Goal: Task Accomplishment & Management: Complete application form

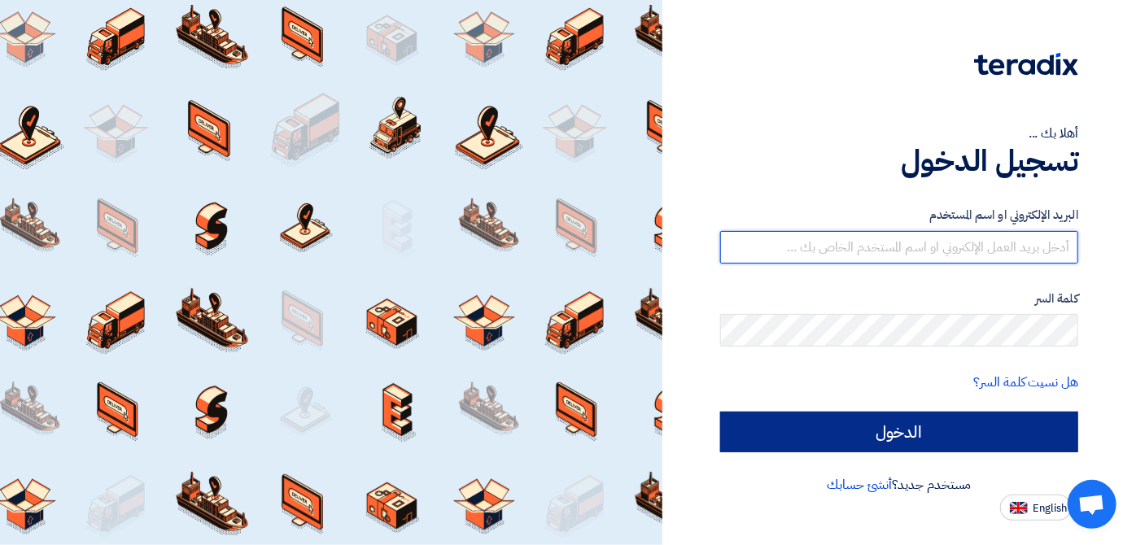
type input "[EMAIL_ADDRESS][DOMAIN_NAME]"
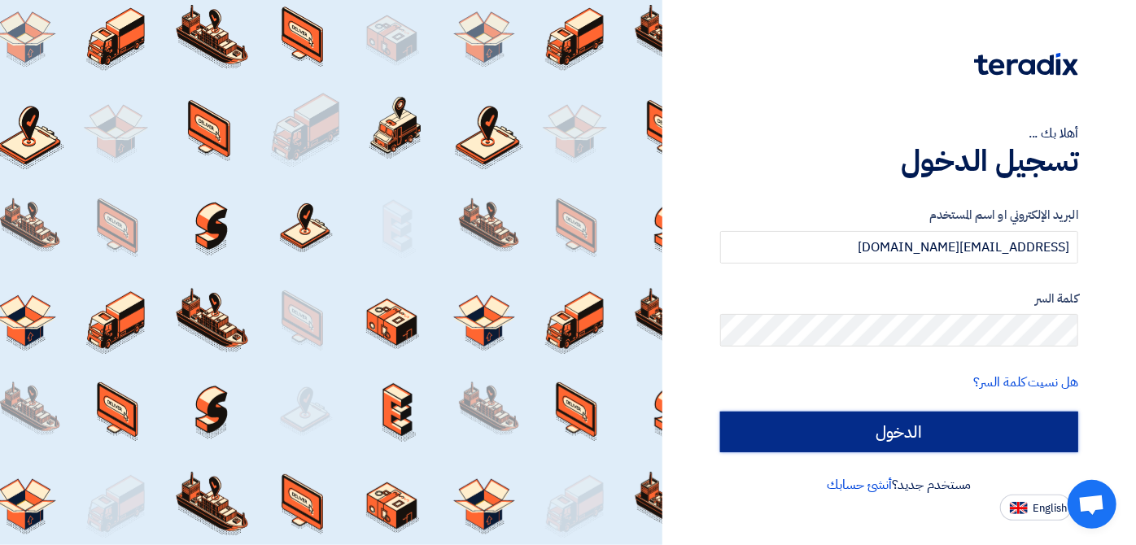
click at [816, 444] on input "الدخول" at bounding box center [899, 432] width 358 height 41
click at [816, 442] on input "الدخول" at bounding box center [899, 432] width 358 height 41
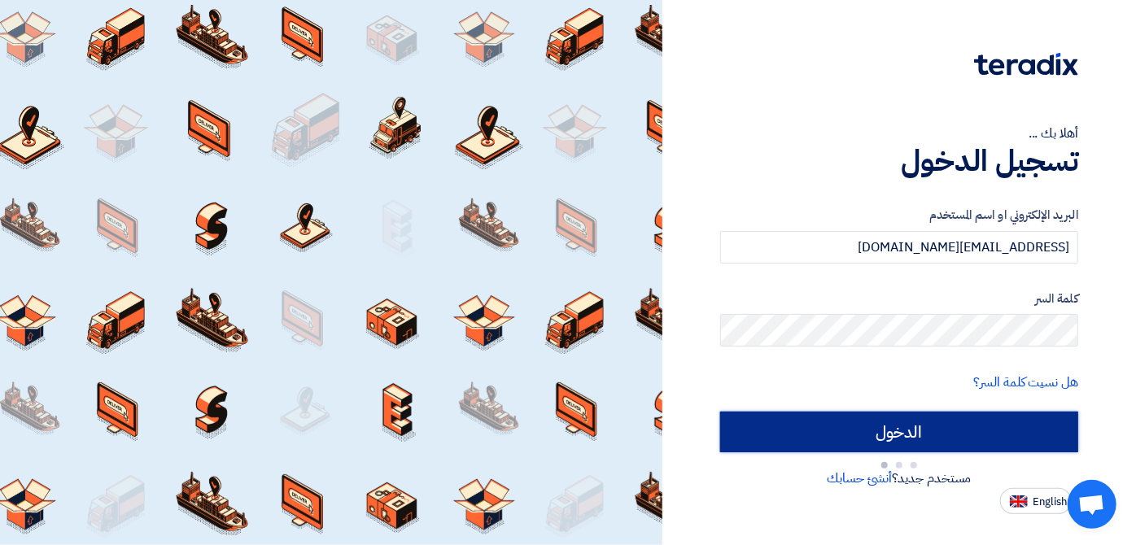
click at [816, 442] on input "الدخول" at bounding box center [899, 432] width 358 height 41
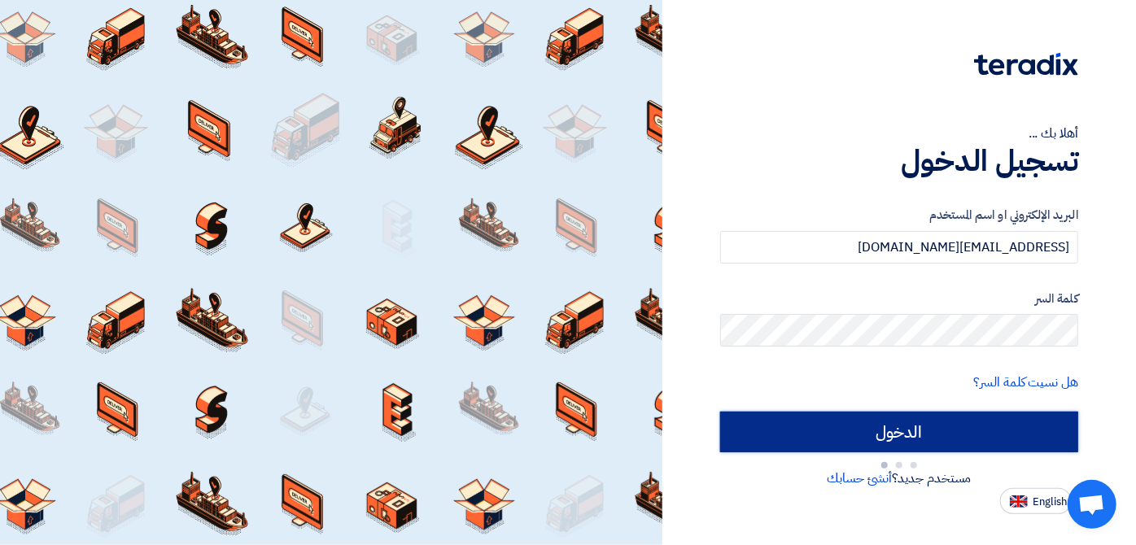
click at [816, 442] on input "الدخول" at bounding box center [899, 432] width 358 height 41
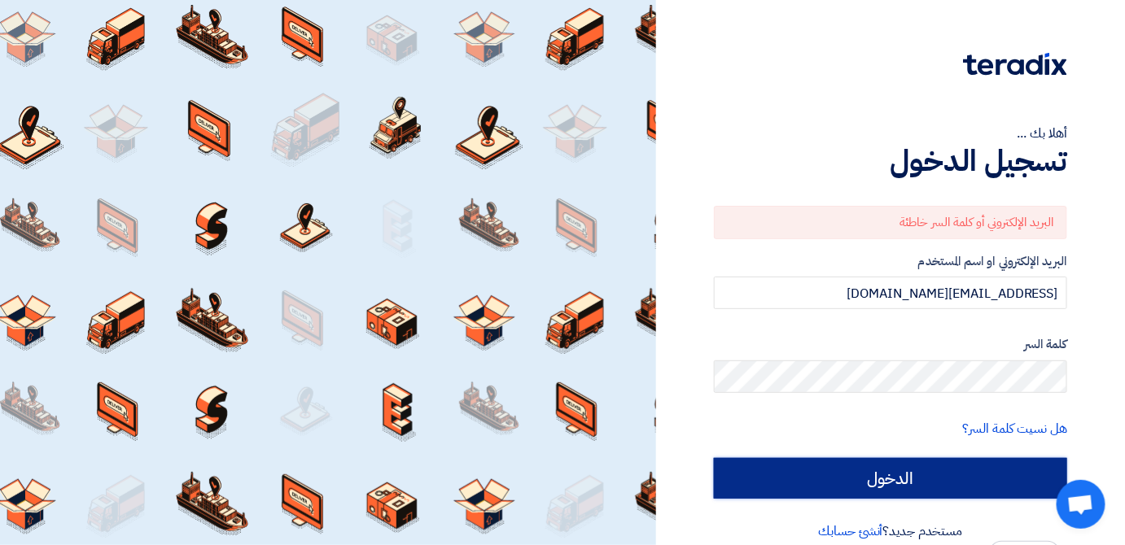
click at [768, 470] on input "الدخول" at bounding box center [890, 478] width 353 height 41
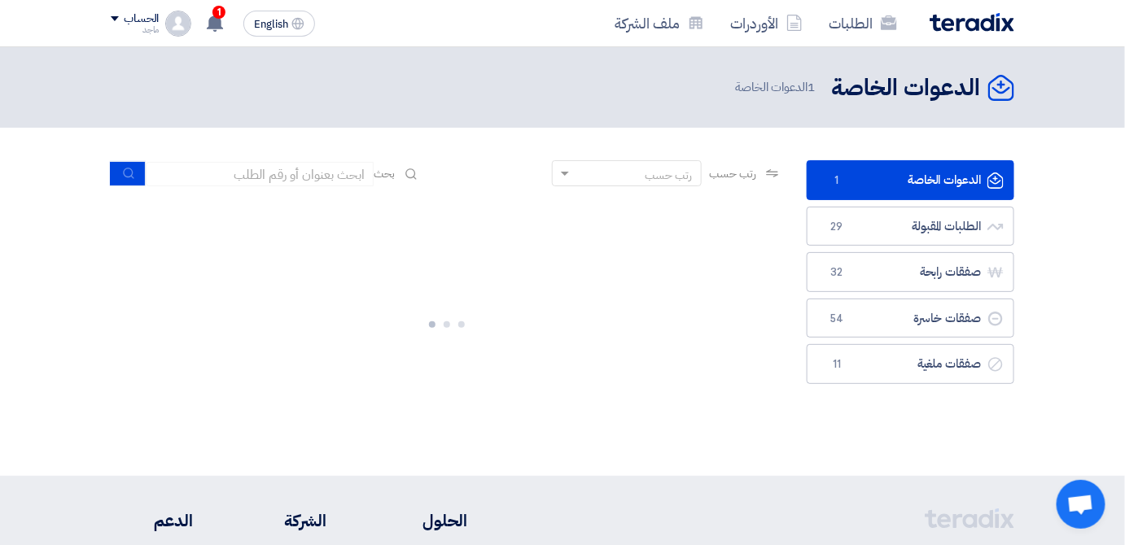
drag, startPoint x: 664, startPoint y: 238, endPoint x: 532, endPoint y: 244, distance: 132.8
click at [532, 244] on div at bounding box center [447, 321] width 672 height 244
click at [838, 189] on link "الدعوات الخاصة الدعوات الخاصة 1" at bounding box center [911, 180] width 208 height 40
click at [1112, 405] on section "الدعوات الخاصة الدعوات الخاصة 1 الطلبات المقبولة الطلبات المقبولة 29 صفقات رابح…" at bounding box center [562, 302] width 1125 height 348
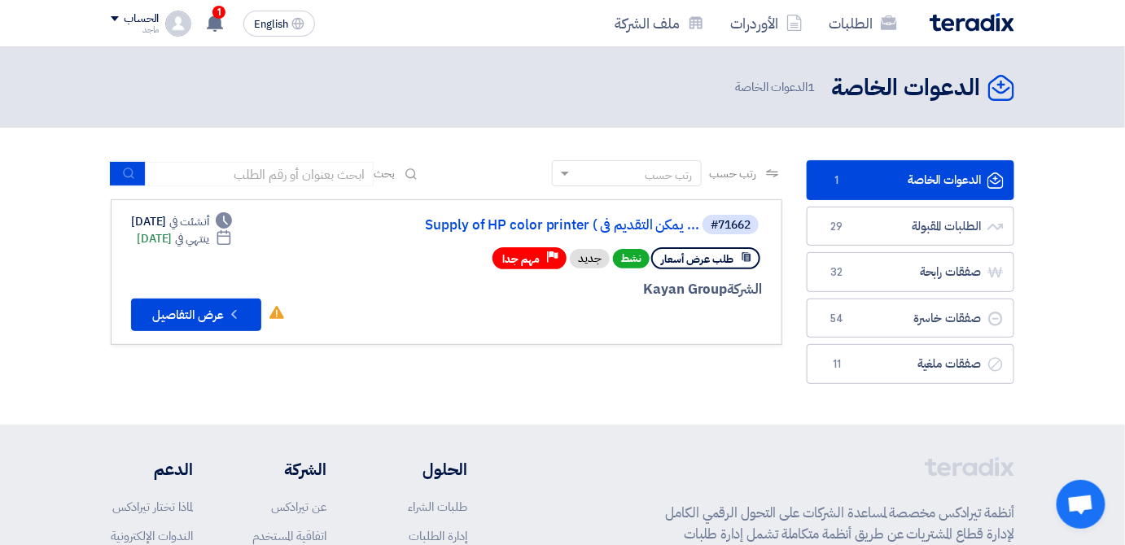
drag, startPoint x: 653, startPoint y: 404, endPoint x: 625, endPoint y: 234, distance: 172.4
click at [625, 234] on section "الدعوات الخاصة الدعوات الخاصة 1 الطلبات المقبولة الطلبات المقبولة 29 صفقات رابح…" at bounding box center [562, 276] width 1125 height 297
click at [586, 293] on div "الشركة Kayan Group" at bounding box center [566, 289] width 392 height 21
click at [631, 233] on div "#71662 Supply of HP color printer ( يمكن التقديم فى ..." at bounding box center [566, 224] width 392 height 23
click at [632, 218] on link "Supply of HP color printer ( يمكن التقديم فى ..." at bounding box center [537, 225] width 326 height 15
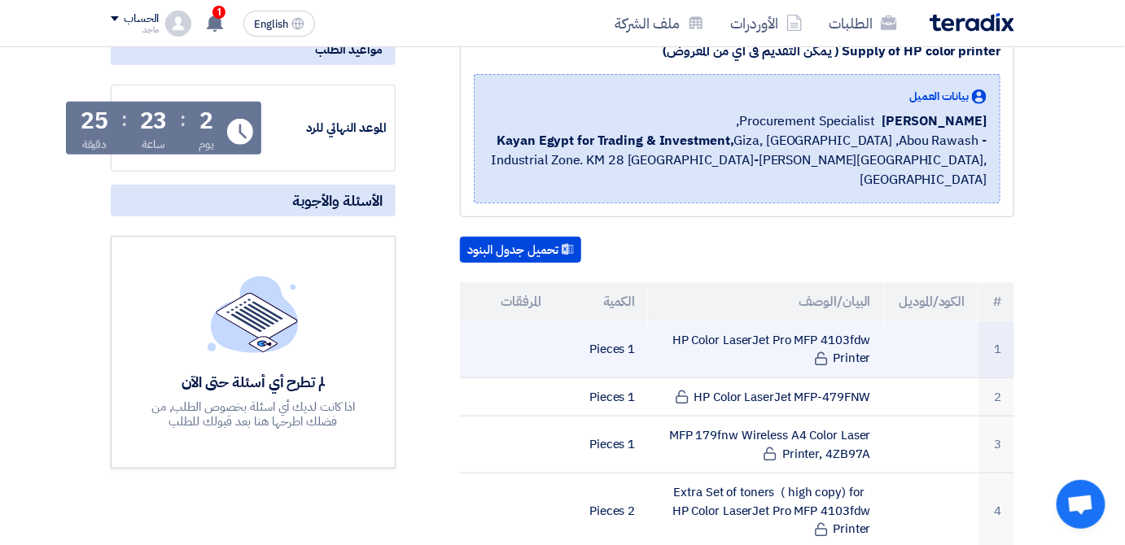
scroll to position [208, 0]
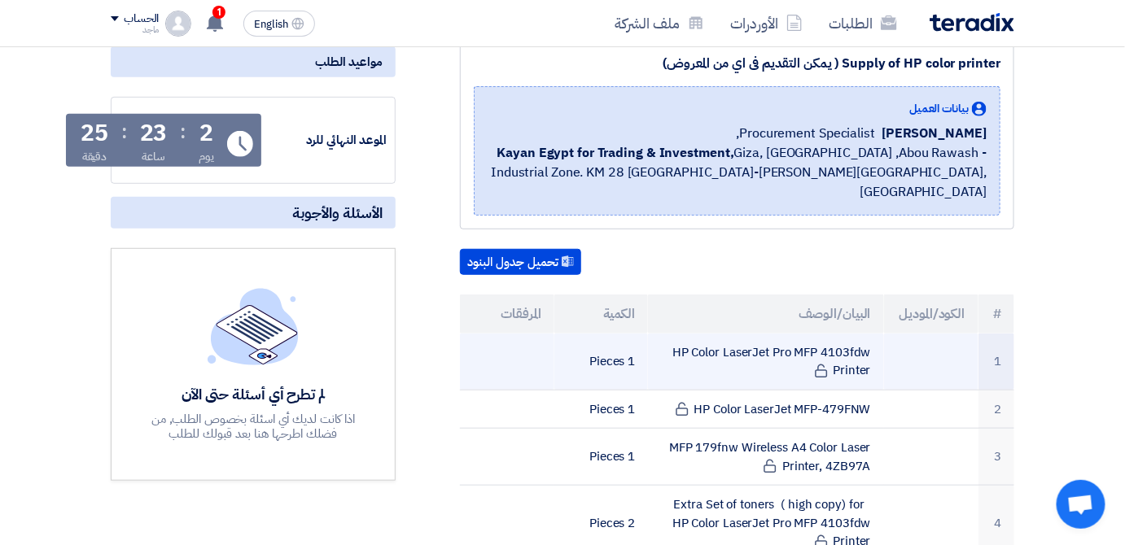
drag, startPoint x: 677, startPoint y: 326, endPoint x: 877, endPoint y: 315, distance: 199.7
click at [877, 334] on td "HP Color LaserJet Pro MFP 4103fdw Printer" at bounding box center [765, 362] width 235 height 57
copy td "HP Color LaserJet Pro MFP 4103fdw"
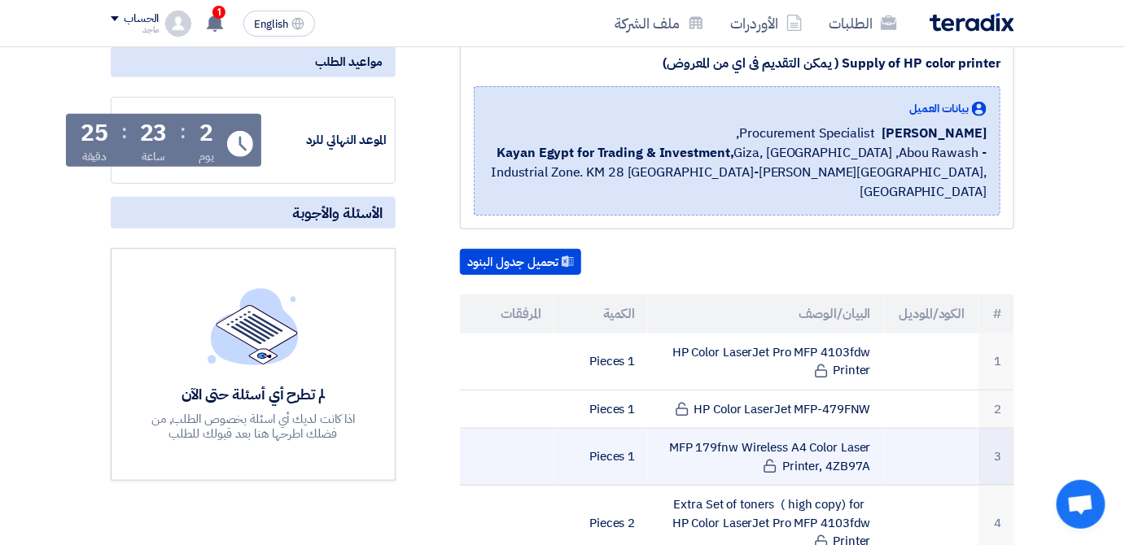
click at [501, 429] on td at bounding box center [507, 457] width 94 height 57
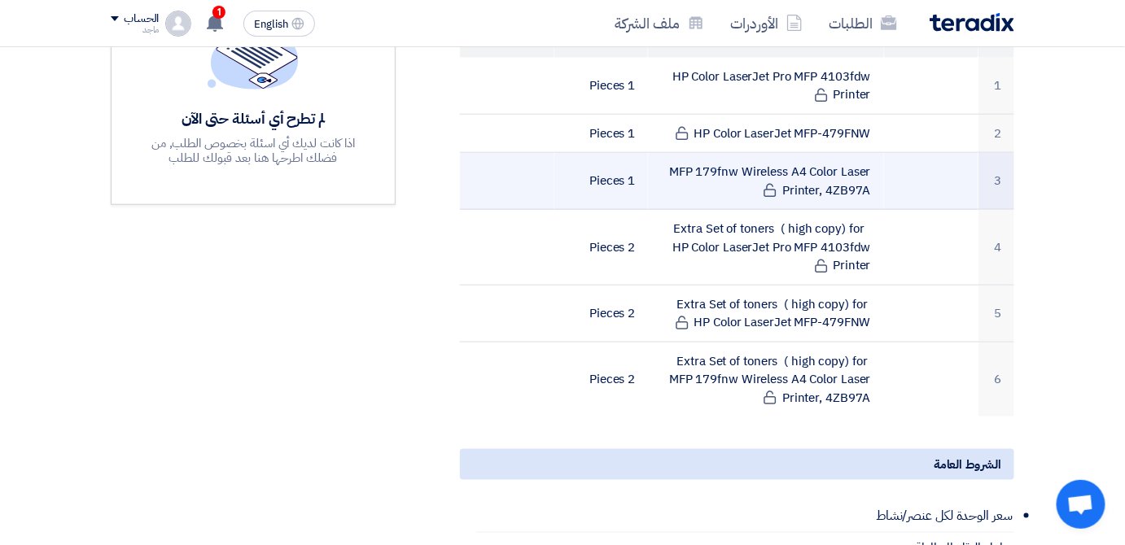
scroll to position [555, 0]
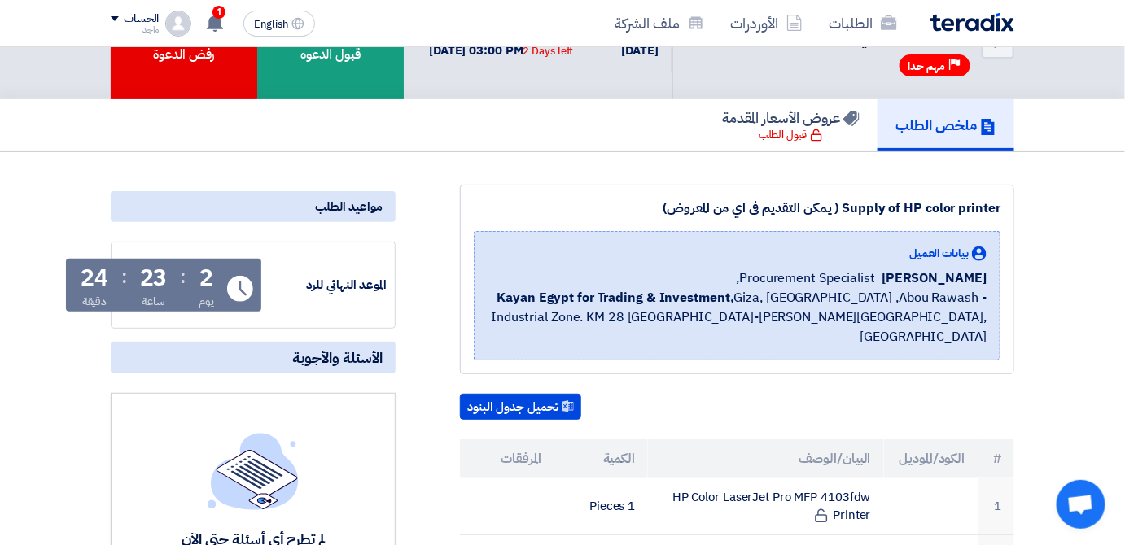
drag, startPoint x: 675, startPoint y: 183, endPoint x: 659, endPoint y: 263, distance: 81.3
click at [661, 255] on div "Supply of HP color printer ( يمكن التقديم فى اي من المعروض) بيانات العميل Fady …" at bounding box center [737, 280] width 554 height 190
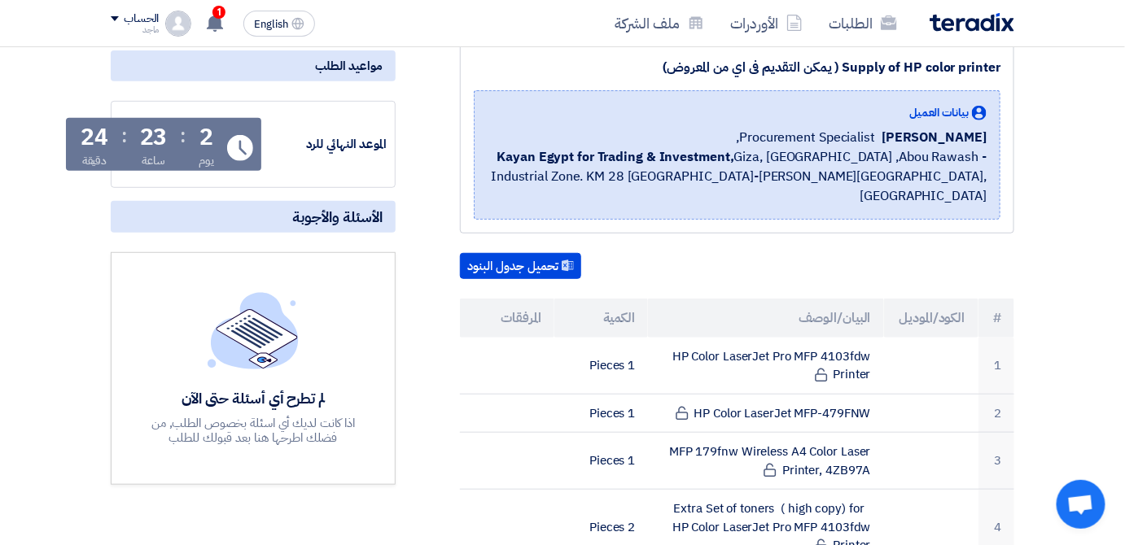
scroll to position [326, 0]
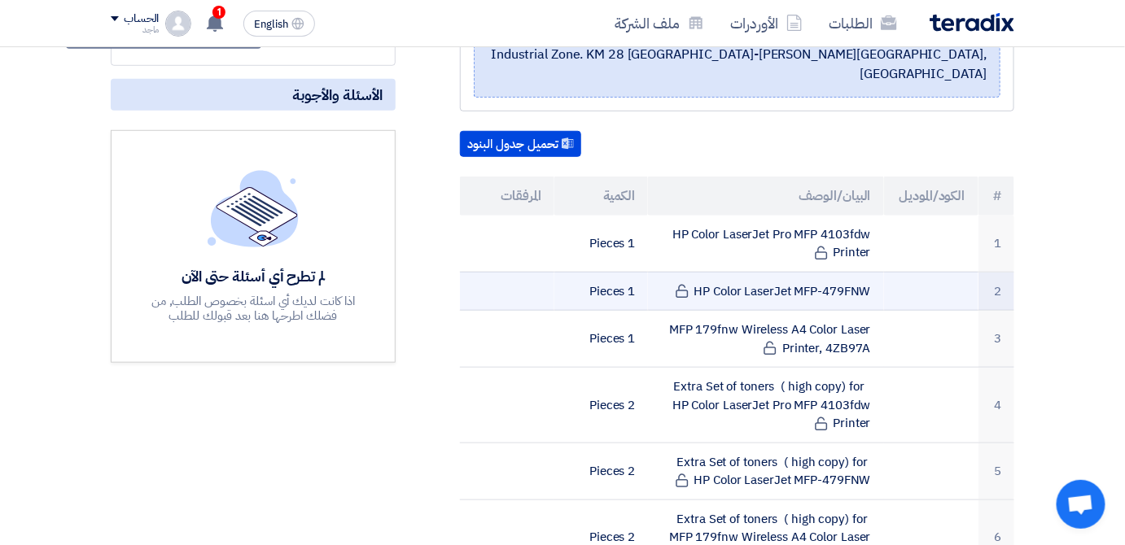
drag, startPoint x: 696, startPoint y: 269, endPoint x: 926, endPoint y: 269, distance: 230.4
click at [926, 272] on tr "2 HP Color LaserJet MFP-479FNW 1 Pieces" at bounding box center [737, 291] width 554 height 39
copy tr "HP Color LaserJet MFP-479FNW"
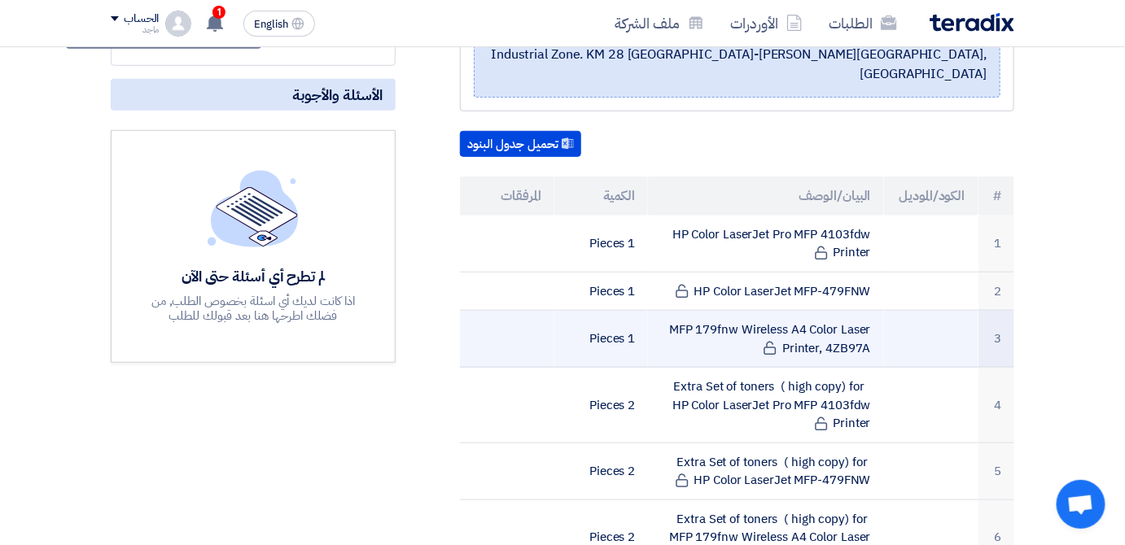
drag, startPoint x: 671, startPoint y: 311, endPoint x: 868, endPoint y: 312, distance: 197.8
click at [868, 312] on td "MFP 179fnw Wireless A4 Color Laser Printer, 4ZB97A" at bounding box center [765, 339] width 235 height 57
copy td "MFP 179fnw Wireless A4 Color Laser"
drag, startPoint x: 783, startPoint y: 322, endPoint x: 917, endPoint y: 324, distance: 134.3
click at [917, 324] on tr "3 MFP 179fnw Wireless A4 Color Laser Printer, 4ZB97A 1 Pieces" at bounding box center [737, 339] width 554 height 57
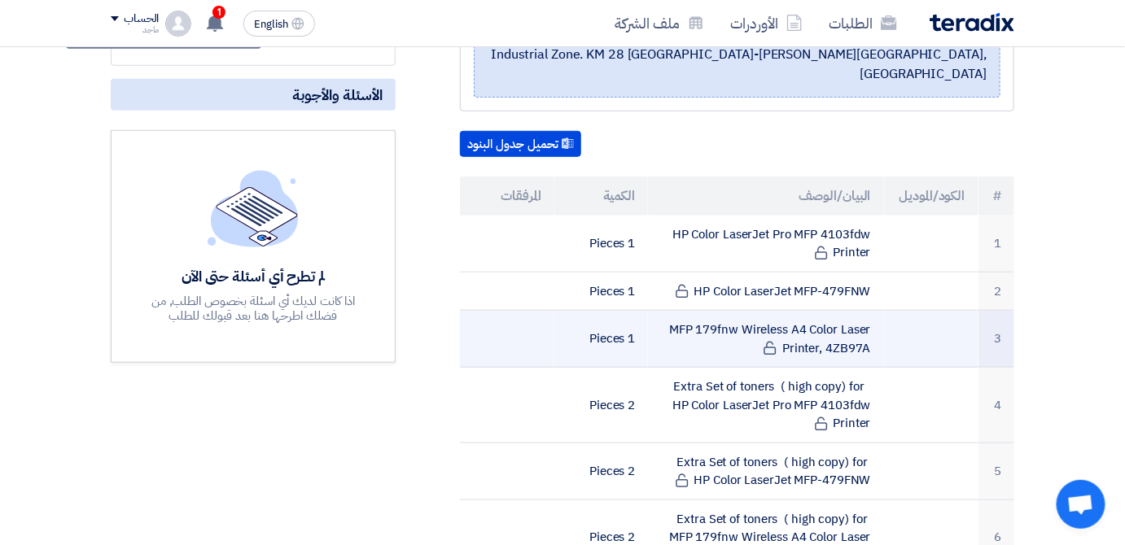
copy tr "MFP 179fnw Wireless A4 Color Laser Printer, 4ZB97A"
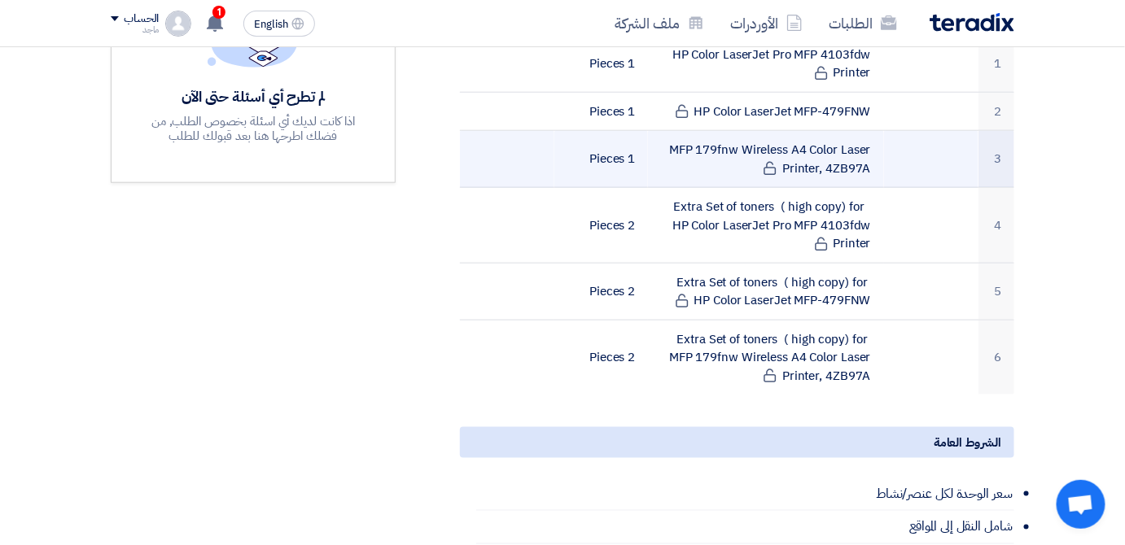
scroll to position [529, 0]
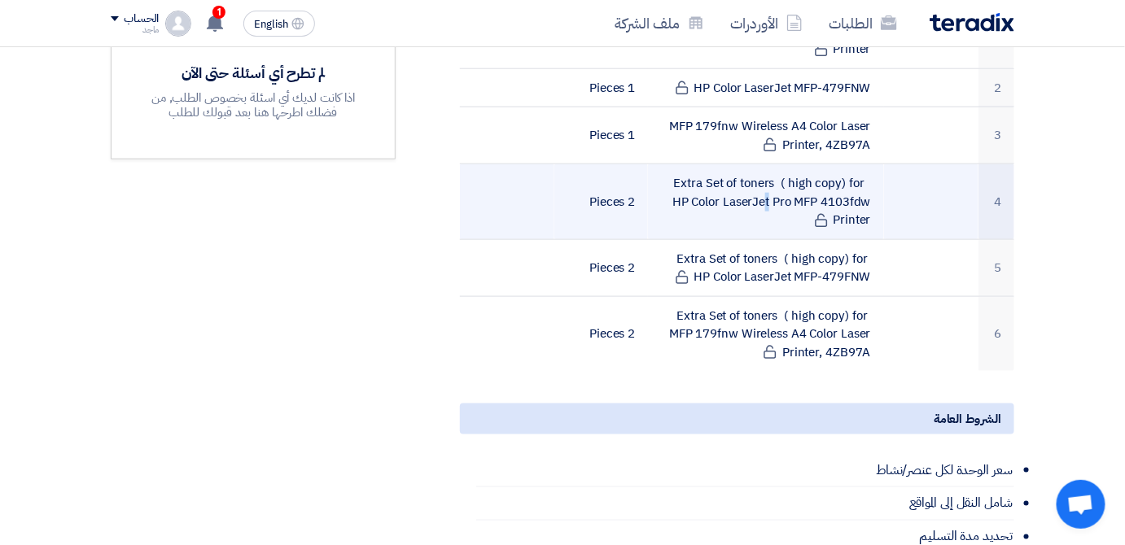
drag, startPoint x: 675, startPoint y: 156, endPoint x: 874, endPoint y: 188, distance: 201.9
click at [875, 187] on td "Extra Set of toners ( high copy) for HP Color LaserJet Pro MFP 4103fdw Printer" at bounding box center [765, 202] width 235 height 76
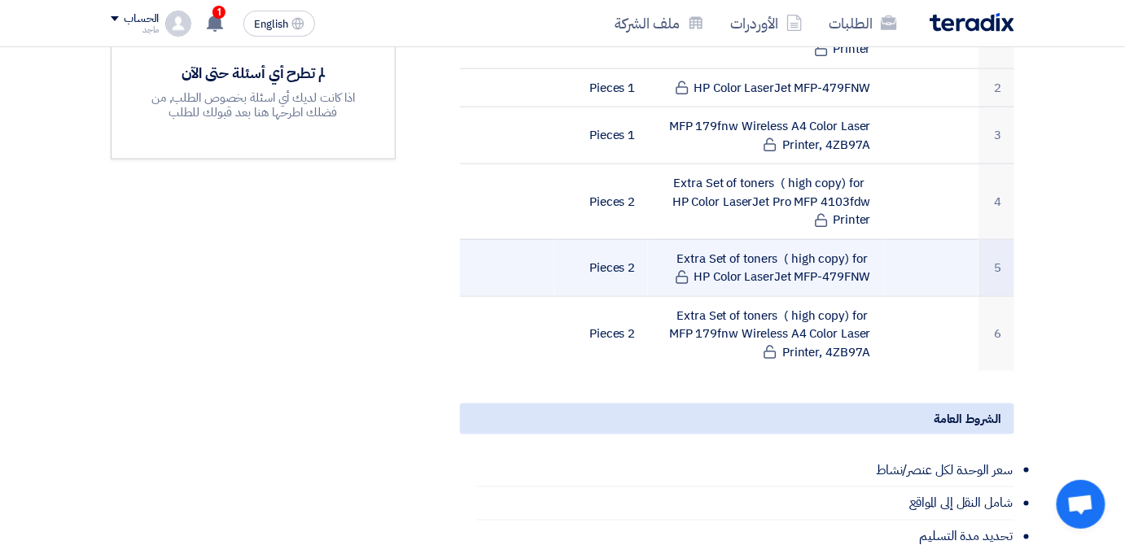
click at [675, 239] on td "Extra Set of toners ( high copy) for HP Color LaserJet MFP-479FNW" at bounding box center [765, 267] width 235 height 57
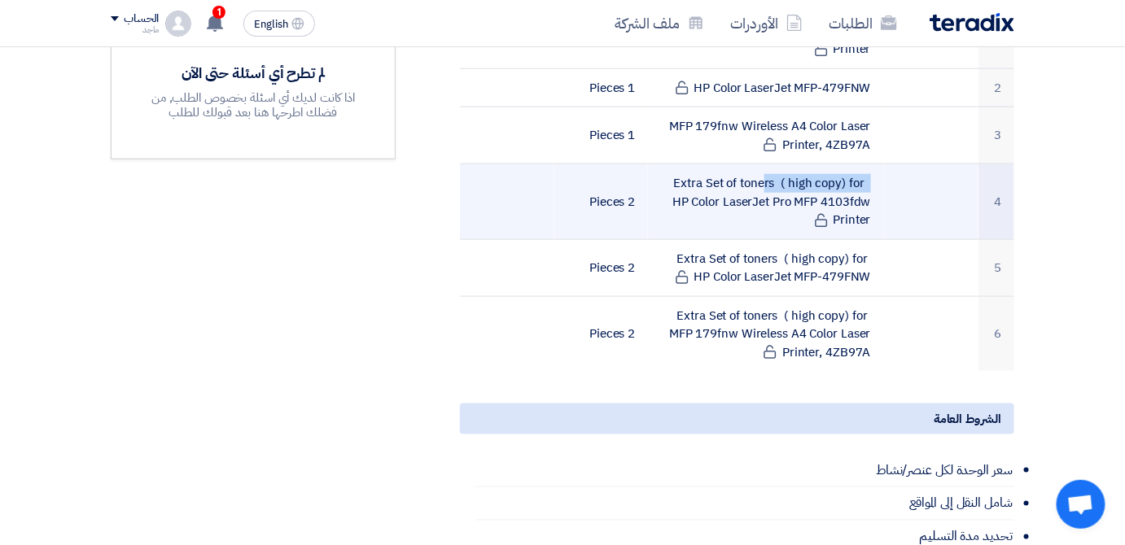
drag, startPoint x: 672, startPoint y: 161, endPoint x: 792, endPoint y: 145, distance: 120.8
click at [792, 164] on td "Extra Set of toners ( high copy) for HP Color LaserJet Pro MFP 4103fdw Printer" at bounding box center [765, 202] width 235 height 76
click at [883, 176] on td "Extra Set of toners ( high copy) for HP Color LaserJet Pro MFP 4103fdw Printer" at bounding box center [765, 202] width 235 height 76
drag, startPoint x: 780, startPoint y: 209, endPoint x: 686, endPoint y: 156, distance: 107.5
click at [686, 164] on td "Extra Set of toners ( high copy) for HP Color LaserJet Pro MFP 4103fdw Printer" at bounding box center [765, 202] width 235 height 76
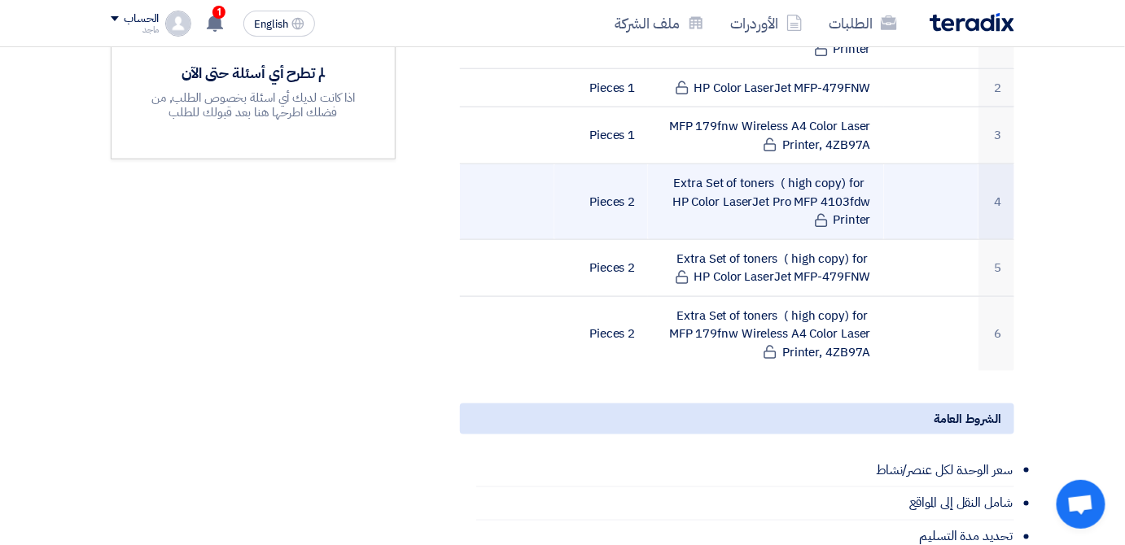
copy td "xtra Set of toners ( high copy) for HP Color LaserJet Pro MFP 4103fdw Printer"
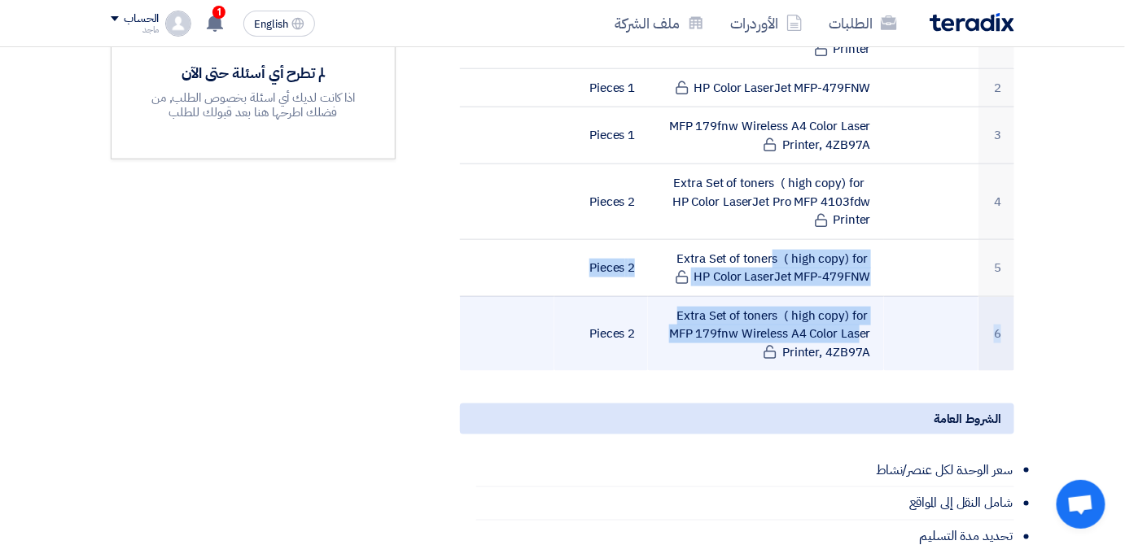
drag, startPoint x: 666, startPoint y: 235, endPoint x: 766, endPoint y: 308, distance: 123.6
click at [766, 308] on tbody "1 HP Color LaserJet Pro MFP 4103fdw Printer 1 Pieces 2 HP Color LaserJet MFP-47…" at bounding box center [737, 192] width 554 height 360
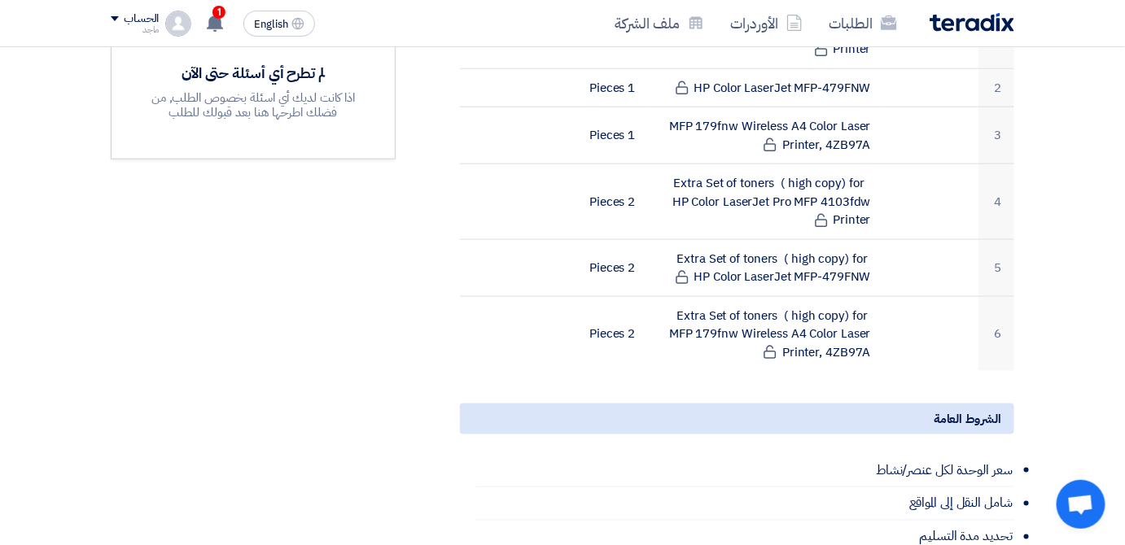
click at [597, 362] on div "Supply of HP color printer ( يمكن التقديم فى اي من المعروض) بيانات العميل Fady …" at bounding box center [717, 359] width 619 height 1283
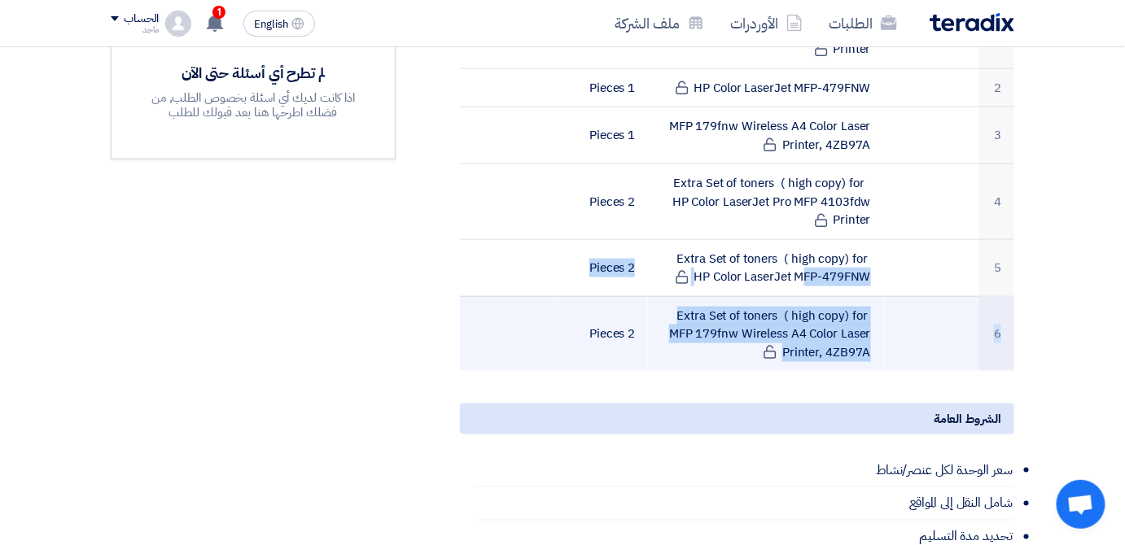
drag, startPoint x: 663, startPoint y: 231, endPoint x: 866, endPoint y: 312, distance: 218.9
click at [866, 312] on tbody "1 HP Color LaserJet Pro MFP 4103fdw Printer 1 Pieces 2 HP Color LaserJet MFP-47…" at bounding box center [737, 192] width 554 height 360
click at [866, 298] on td "Extra Set of toners ( high copy) for MFP 179fnw Wireless A4 Color Laser Printer…" at bounding box center [765, 333] width 235 height 75
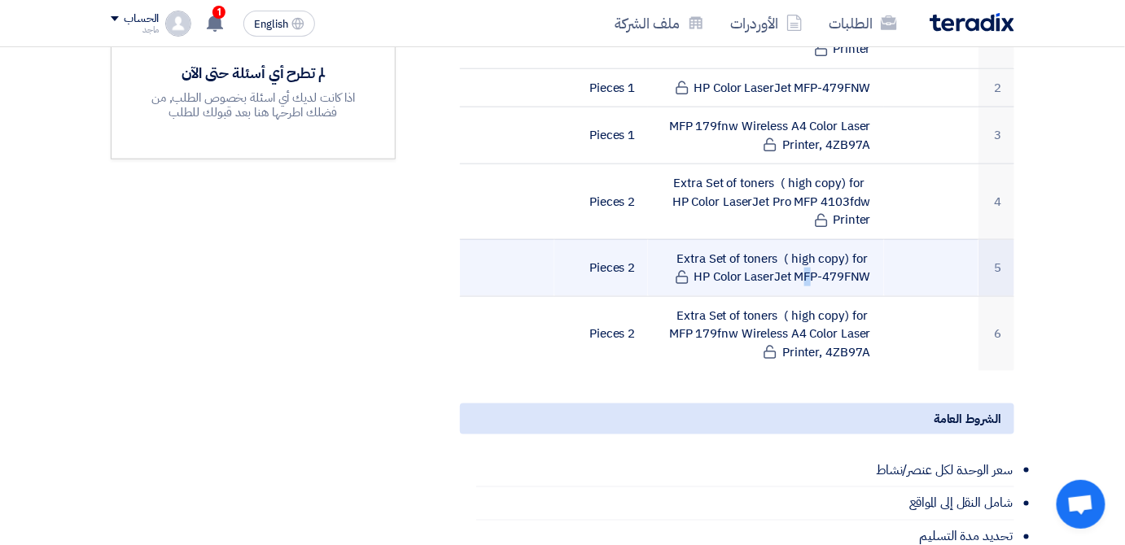
drag, startPoint x: 868, startPoint y: 250, endPoint x: 663, endPoint y: 226, distance: 207.3
click at [663, 239] on td "Extra Set of toners ( high copy) for HP Color LaserJet MFP-479FNW" at bounding box center [765, 267] width 235 height 57
drag, startPoint x: 709, startPoint y: 247, endPoint x: 667, endPoint y: 226, distance: 47.3
click at [667, 239] on td "Extra Set of toners ( high copy) for HP Color LaserJet MFP-479FNW" at bounding box center [765, 267] width 235 height 57
copy td "xtra Set of toners ( high copy) for HP Color LaserJet MFP-479FNW"
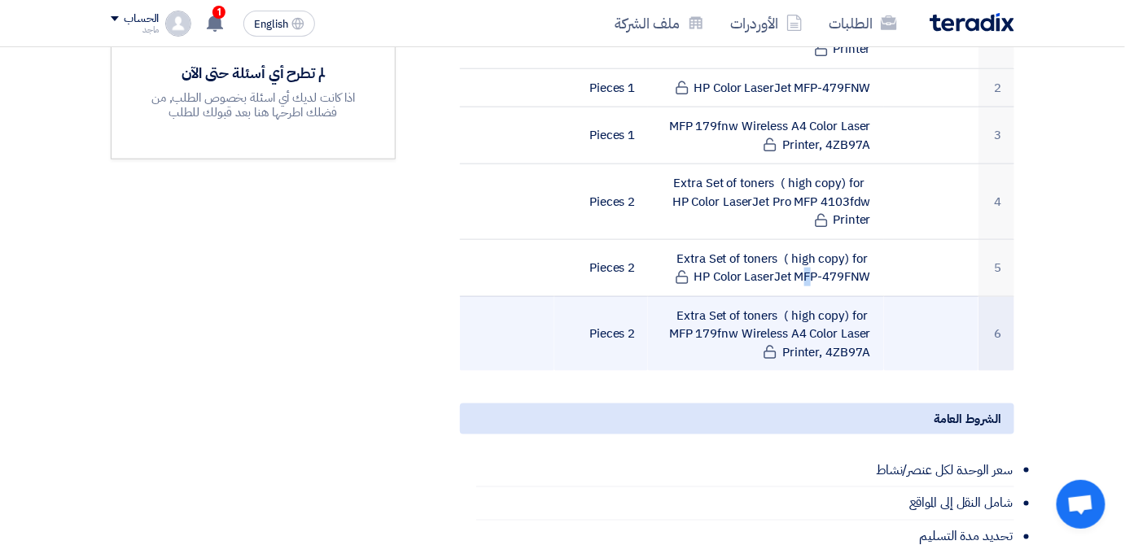
drag, startPoint x: 784, startPoint y: 326, endPoint x: 688, endPoint y: 281, distance: 106.3
click at [688, 296] on td "Extra Set of toners ( high copy) for MFP 179fnw Wireless A4 Color Laser Printer…" at bounding box center [765, 333] width 235 height 75
copy td "xtra Set of toners ( high copy) for MFP 179fnw Wireless A4 Color Laser Printer,…"
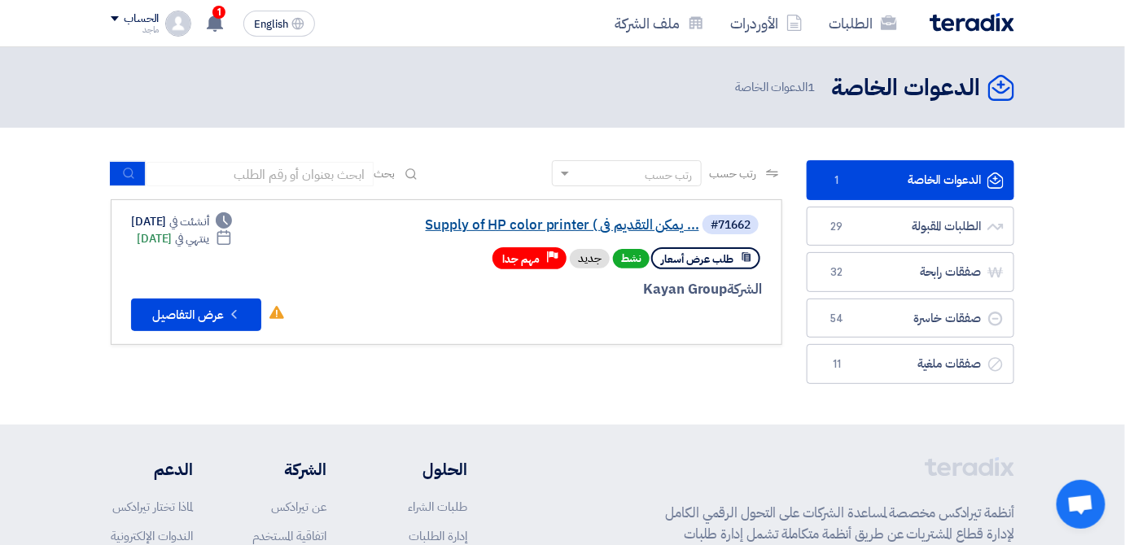
click at [549, 224] on link "Supply of HP color printer ( يمكن التقديم فى ..." at bounding box center [537, 225] width 326 height 15
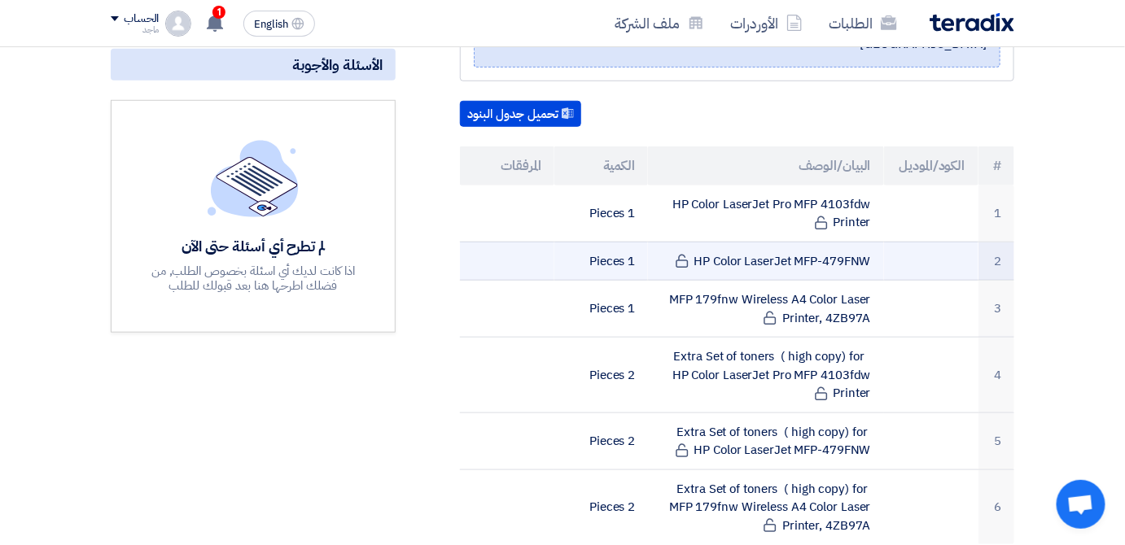
scroll to position [329, 0]
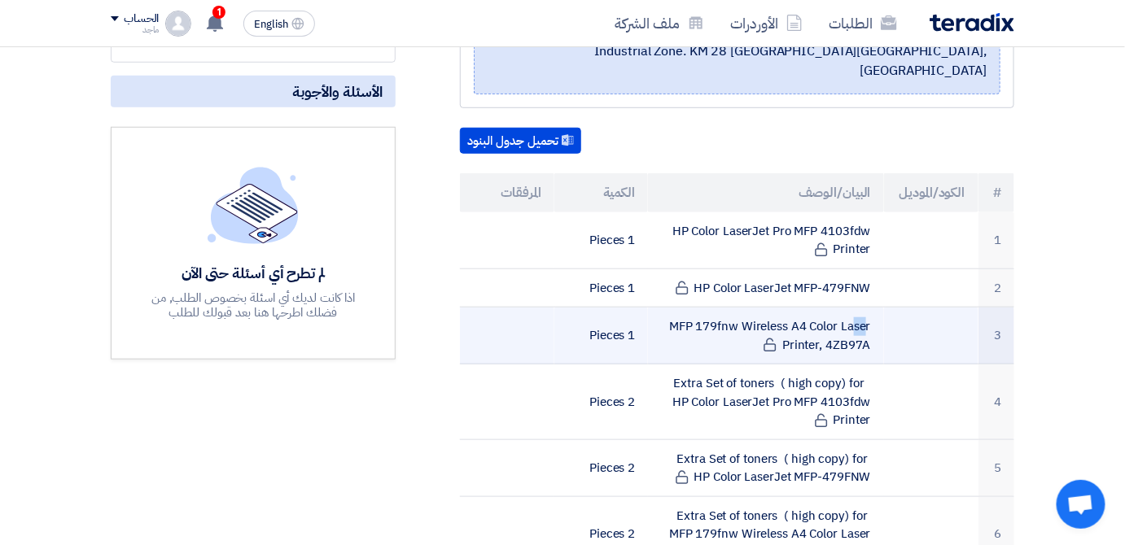
drag, startPoint x: 770, startPoint y: 285, endPoint x: 761, endPoint y: 300, distance: 17.2
click at [761, 308] on td "MFP 179fnw Wireless A4 Color Laser Printer, 4ZB97A" at bounding box center [765, 336] width 235 height 57
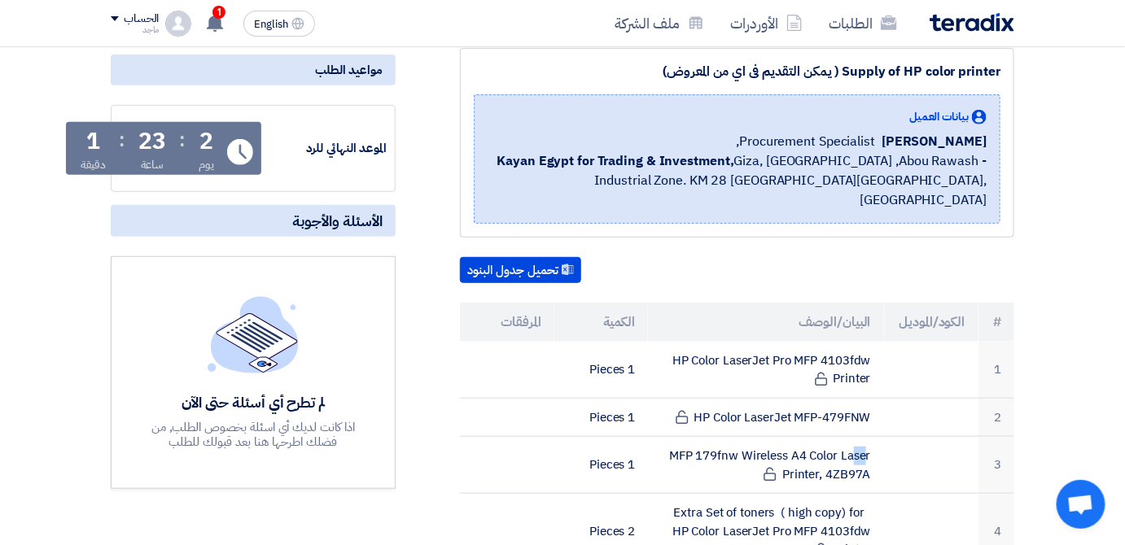
scroll to position [165, 0]
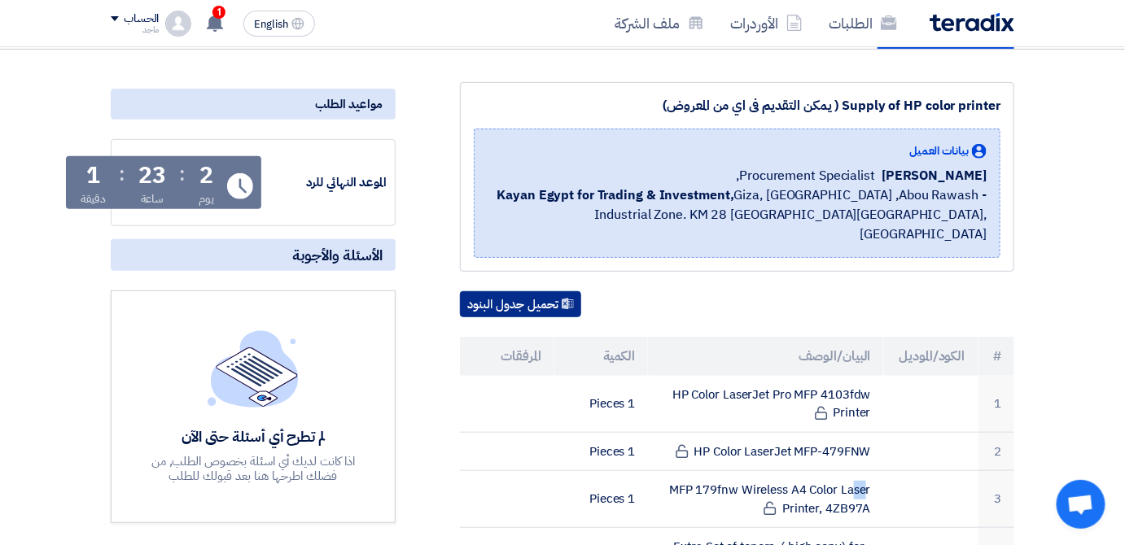
click at [514, 291] on button "تحميل جدول البنود" at bounding box center [520, 304] width 121 height 26
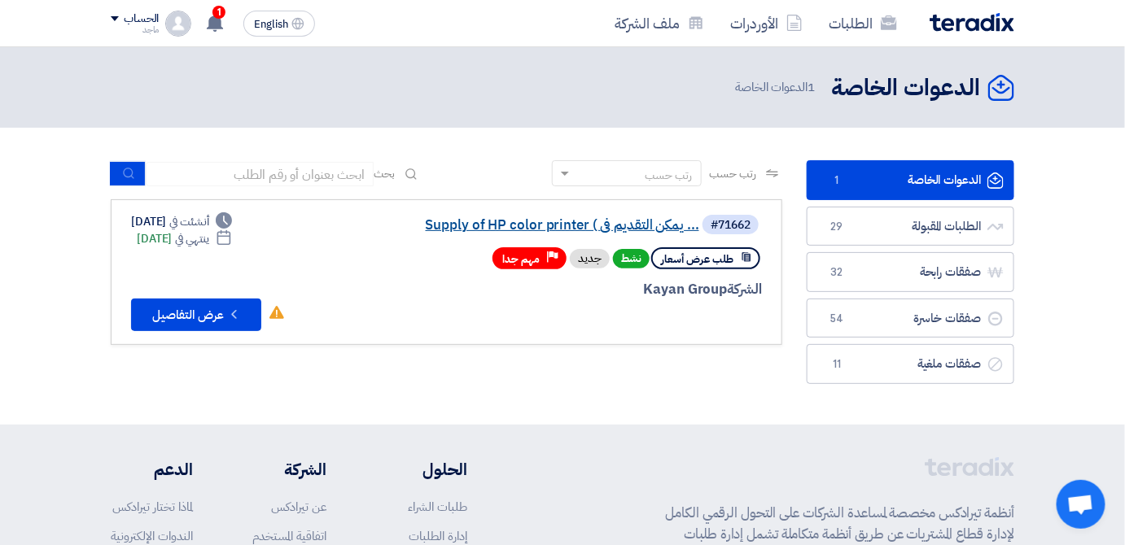
click at [536, 231] on link "Supply of HP color printer ( يمكن التقديم فى ..." at bounding box center [537, 225] width 326 height 15
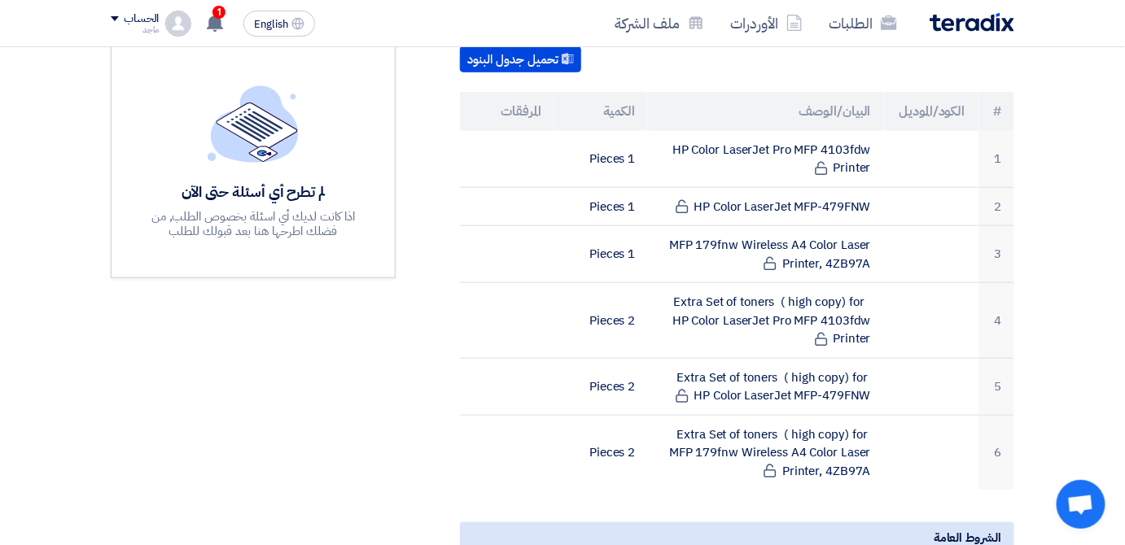
scroll to position [409, 0]
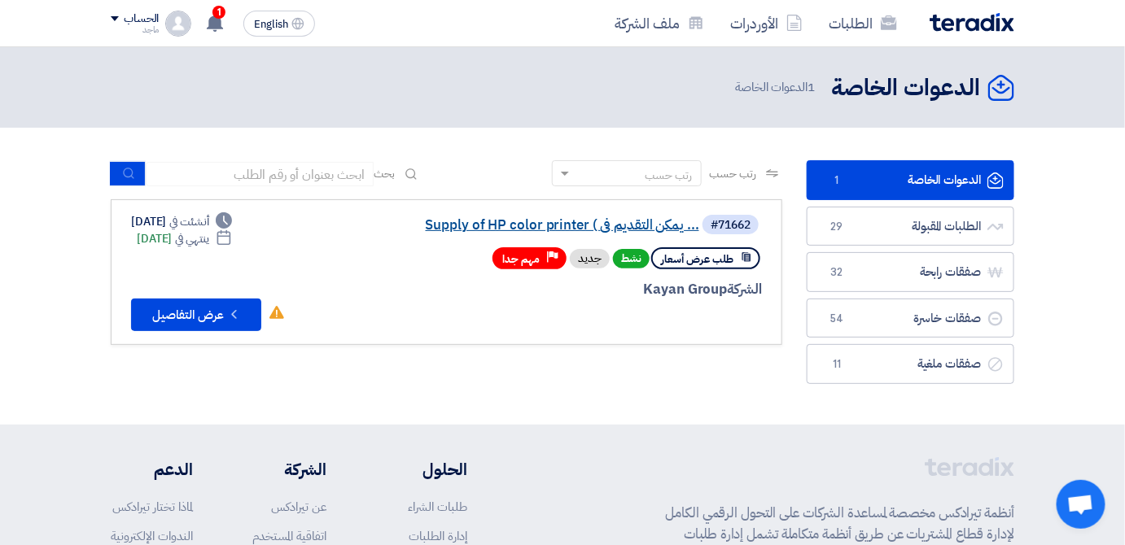
click at [608, 228] on link "Supply of HP color printer ( يمكن التقديم فى ..." at bounding box center [537, 225] width 326 height 15
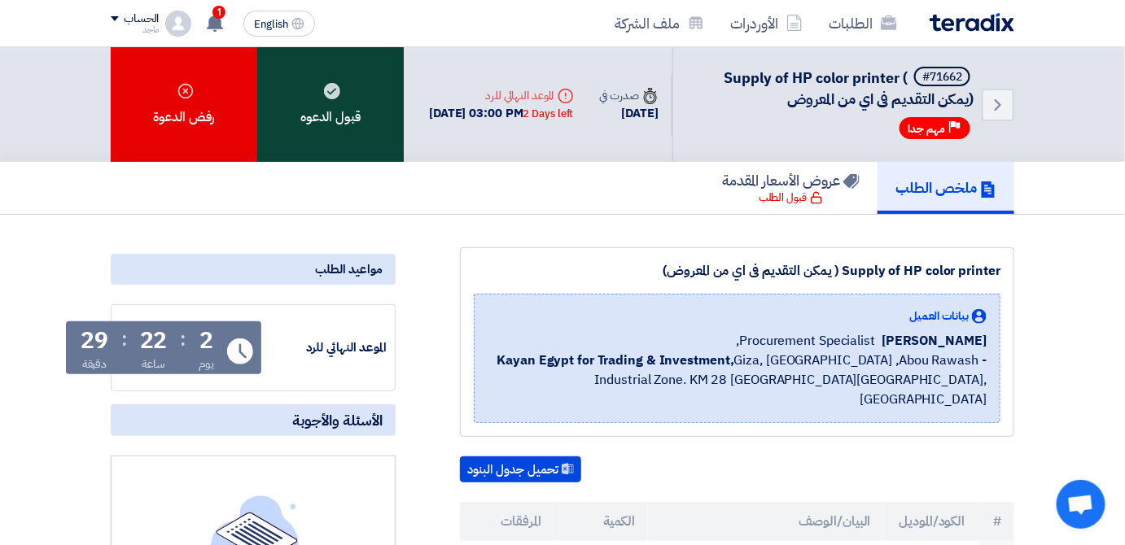
click at [364, 97] on div "قبول الدعوه" at bounding box center [330, 104] width 147 height 115
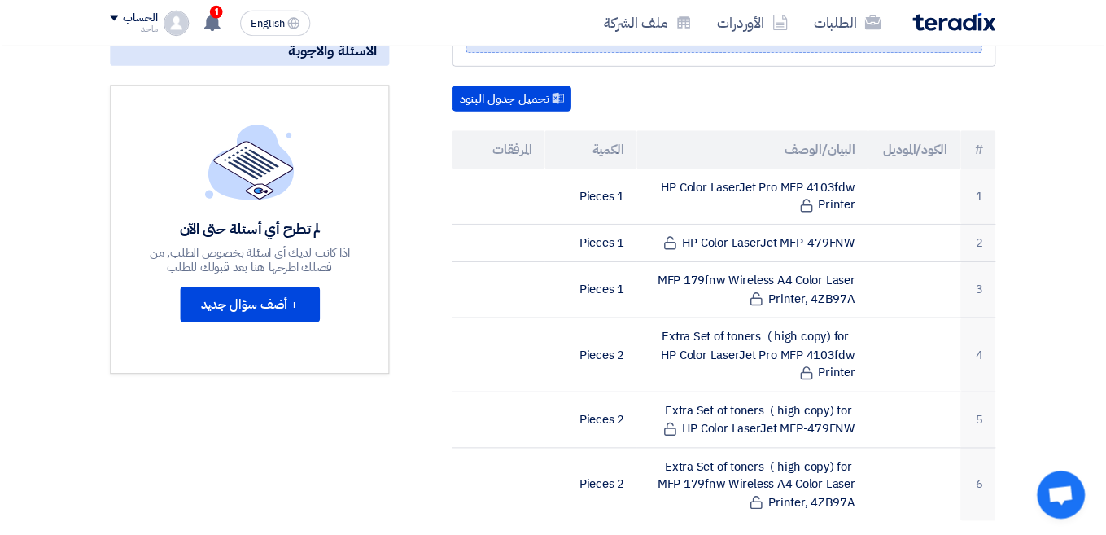
scroll to position [395, 0]
